Goal: Find specific page/section: Find specific page/section

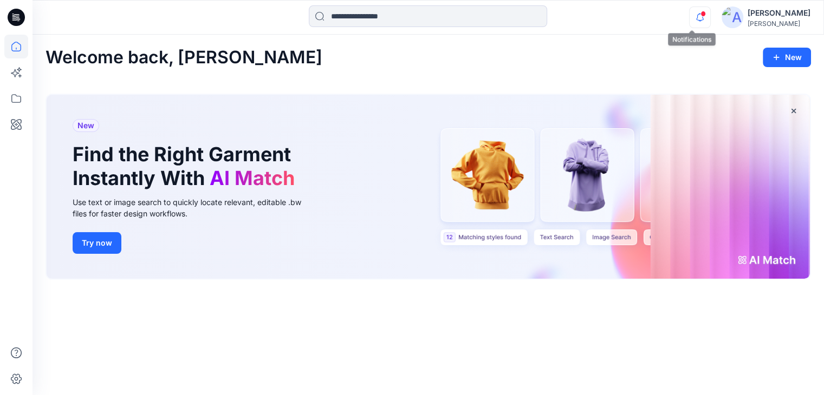
click at [697, 16] on icon "button" at bounding box center [699, 17] width 21 height 22
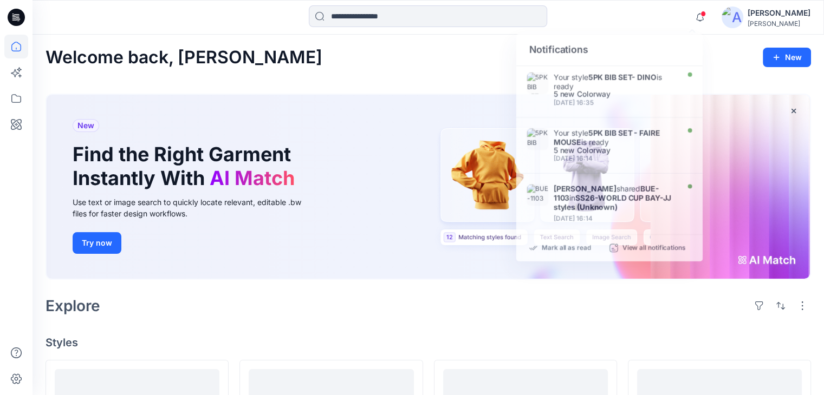
click at [587, 13] on div at bounding box center [427, 17] width 395 height 24
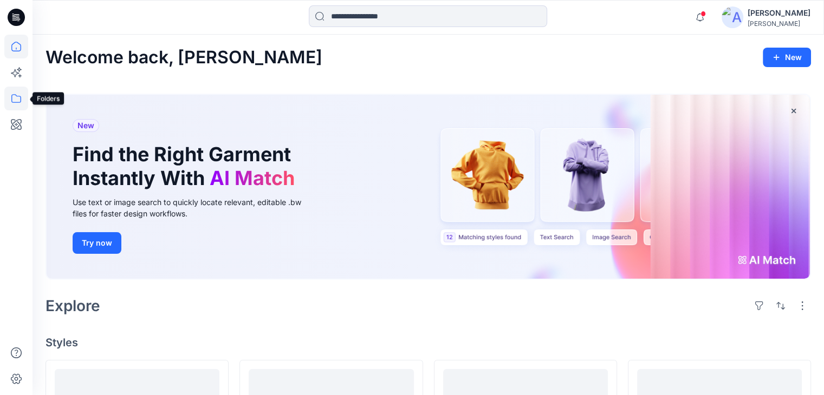
click at [24, 100] on icon at bounding box center [16, 99] width 24 height 24
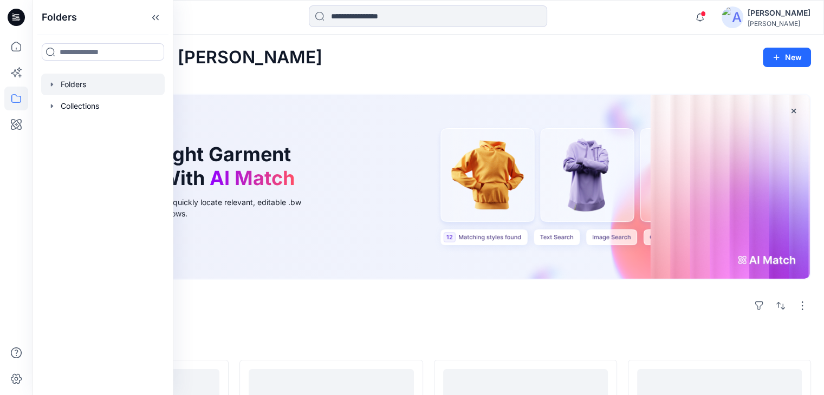
click at [76, 88] on div at bounding box center [102, 85] width 123 height 22
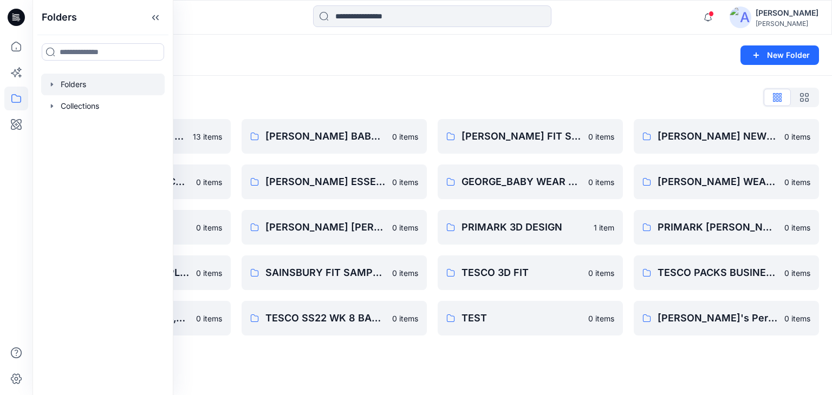
click at [605, 25] on div at bounding box center [432, 17] width 400 height 24
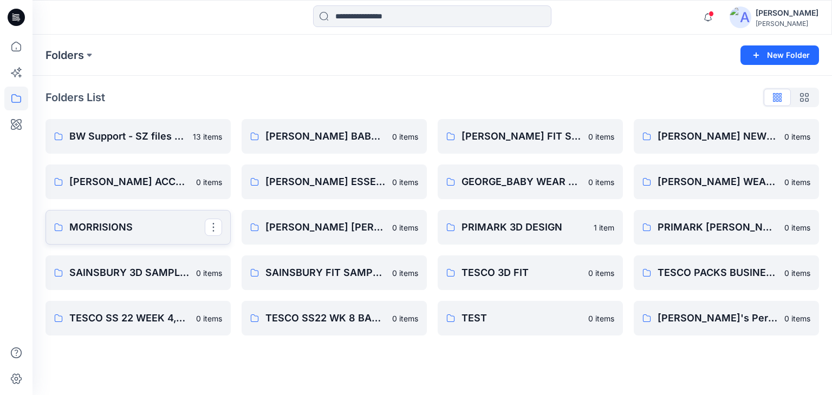
click at [139, 232] on p "MORRISIONS" at bounding box center [136, 227] width 135 height 15
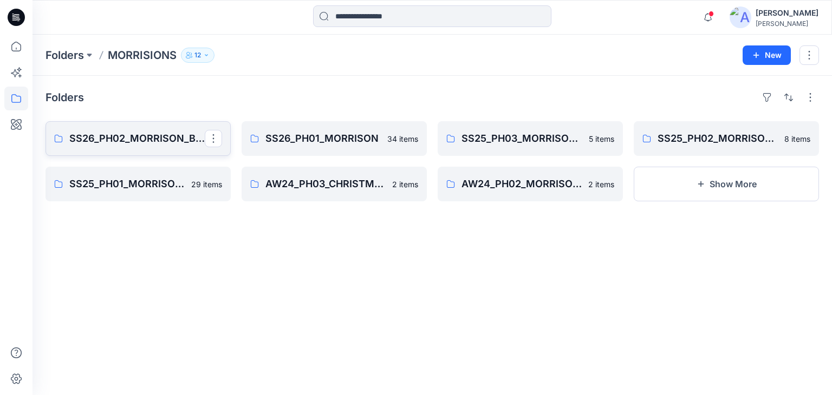
click at [151, 154] on link "SS26_PH02_MORRISON_BABYGIRLS_BABY BOYS" at bounding box center [137, 138] width 185 height 35
click at [342, 133] on p "SS26_PH01_MORRISON" at bounding box center [332, 138] width 135 height 15
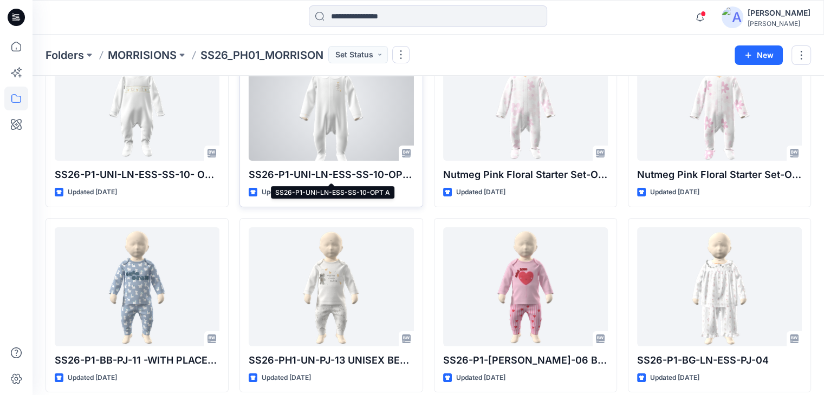
scroll to position [108, 0]
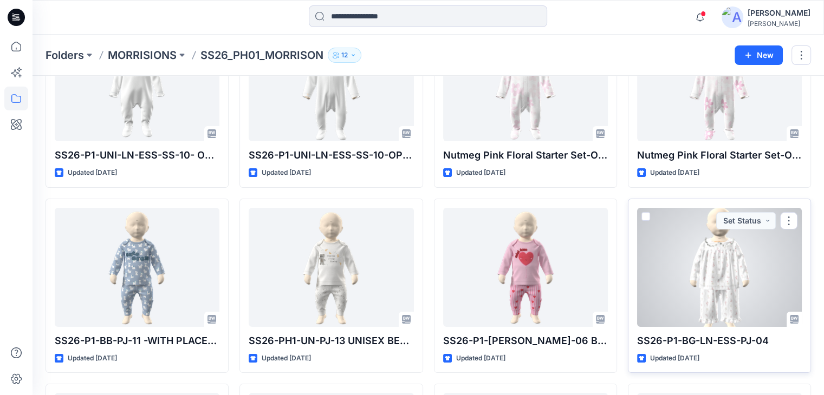
click at [706, 278] on div at bounding box center [719, 267] width 165 height 119
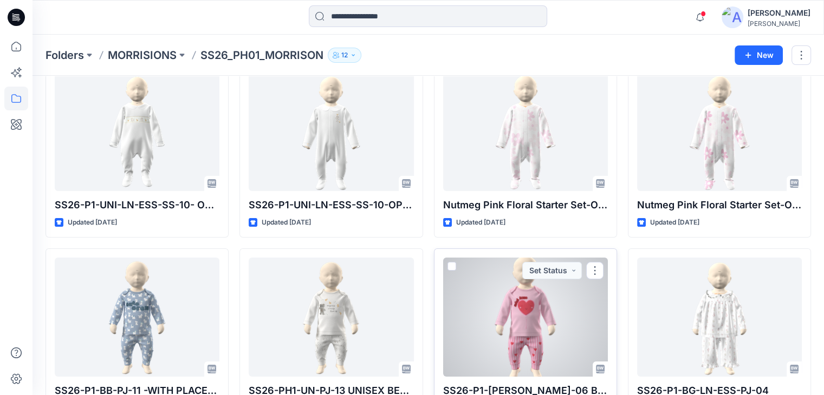
scroll to position [162, 0]
